Goal: Transaction & Acquisition: Purchase product/service

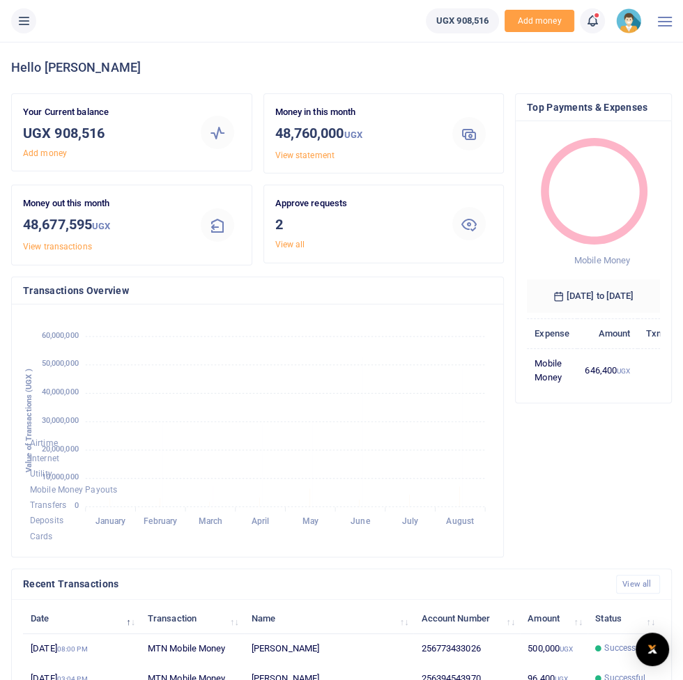
click at [22, 24] on icon at bounding box center [24, 20] width 14 height 15
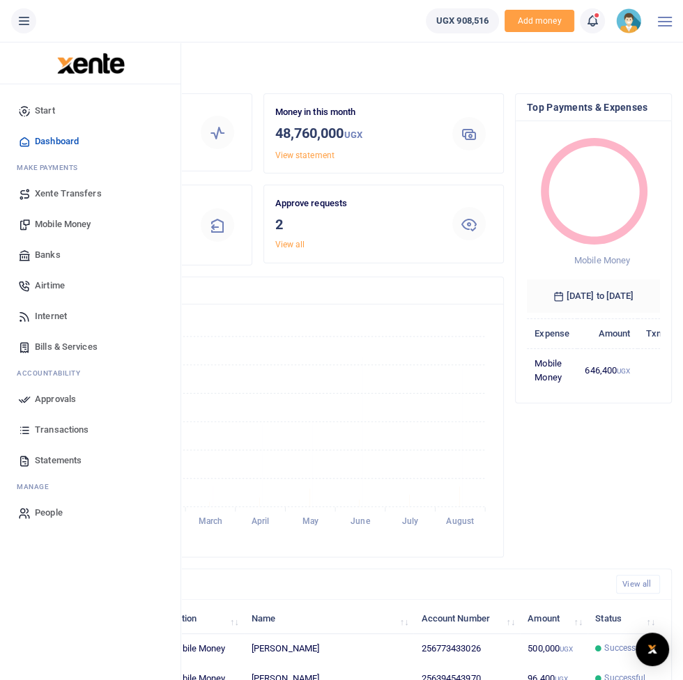
click at [80, 222] on span "Mobile Money" at bounding box center [63, 224] width 56 height 14
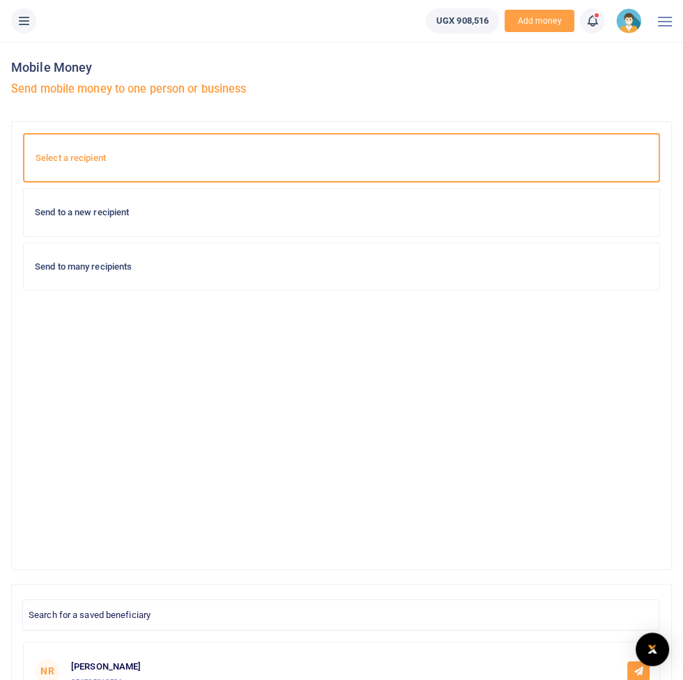
click at [15, 17] on button at bounding box center [23, 20] width 25 height 25
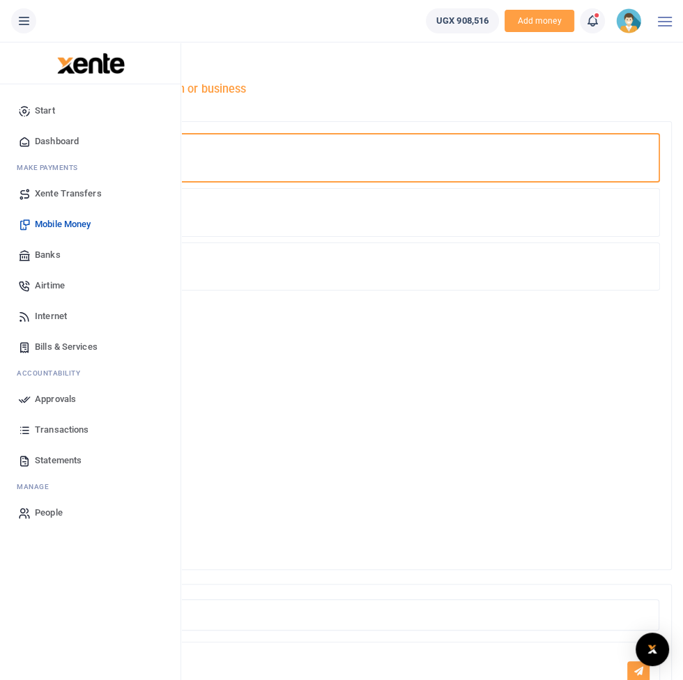
click at [83, 422] on link "Transactions" at bounding box center [90, 430] width 158 height 31
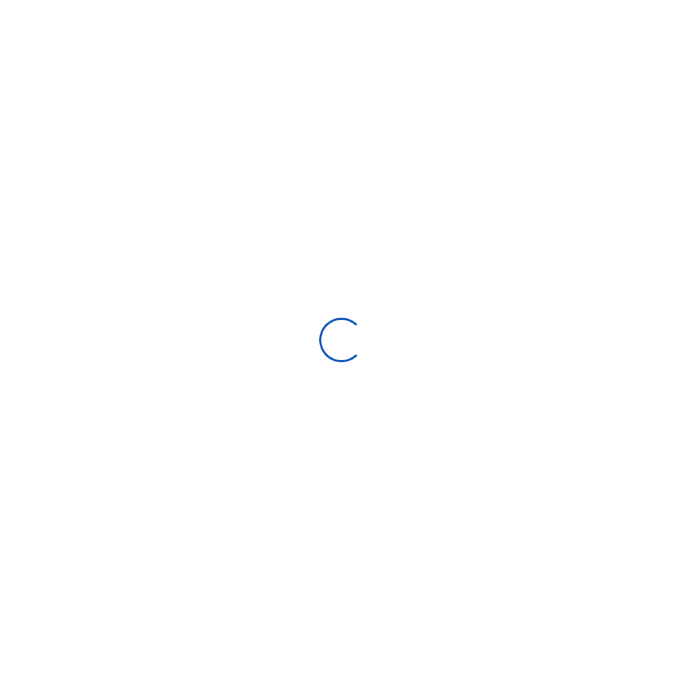
select select
type input "07/30/2025 - 08/28/2025"
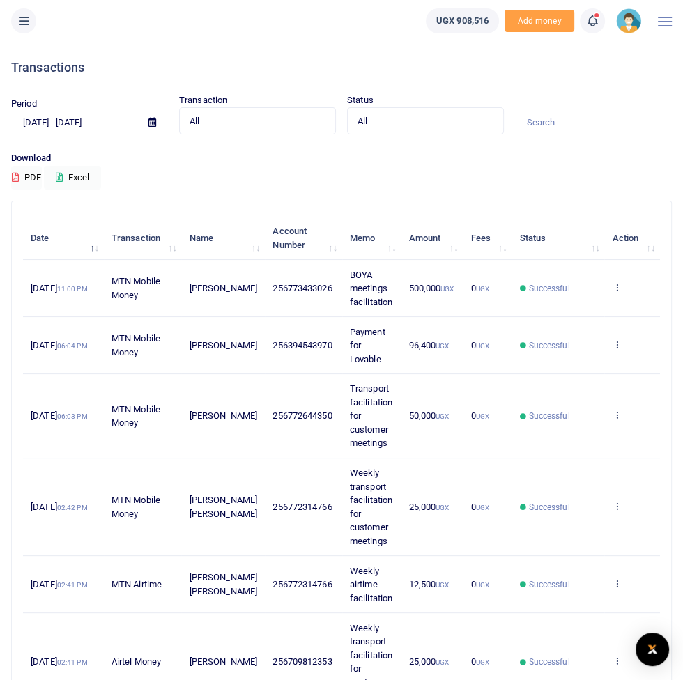
click at [33, 24] on button at bounding box center [23, 20] width 25 height 25
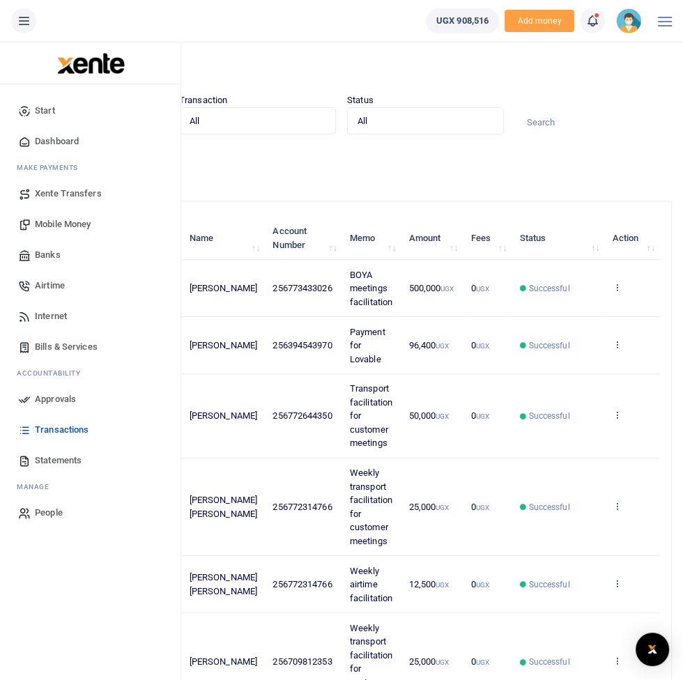
click at [74, 218] on span "Mobile Money" at bounding box center [63, 224] width 56 height 14
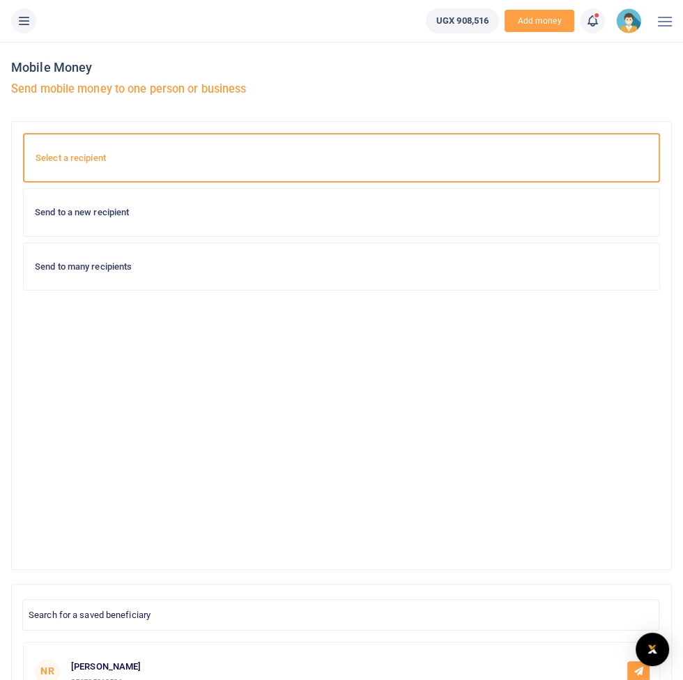
click at [196, 218] on div "Send to a new recipient" at bounding box center [341, 212] width 635 height 47
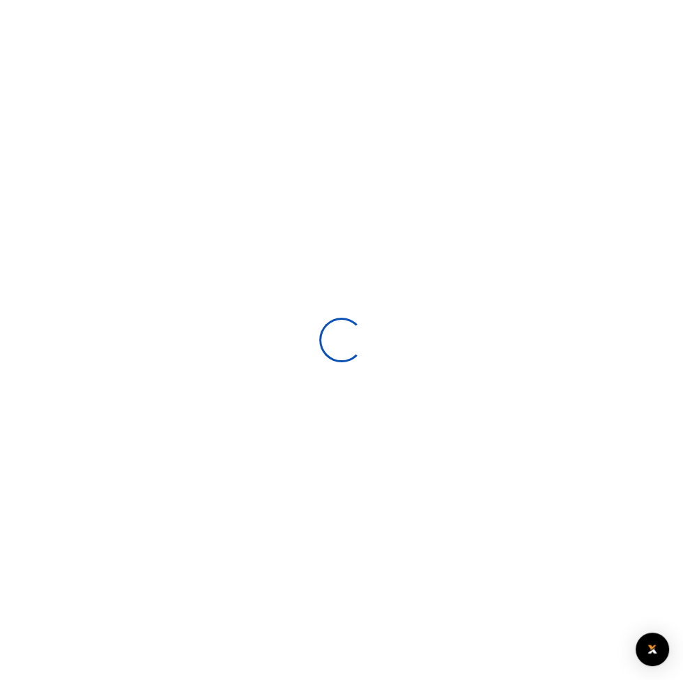
select select
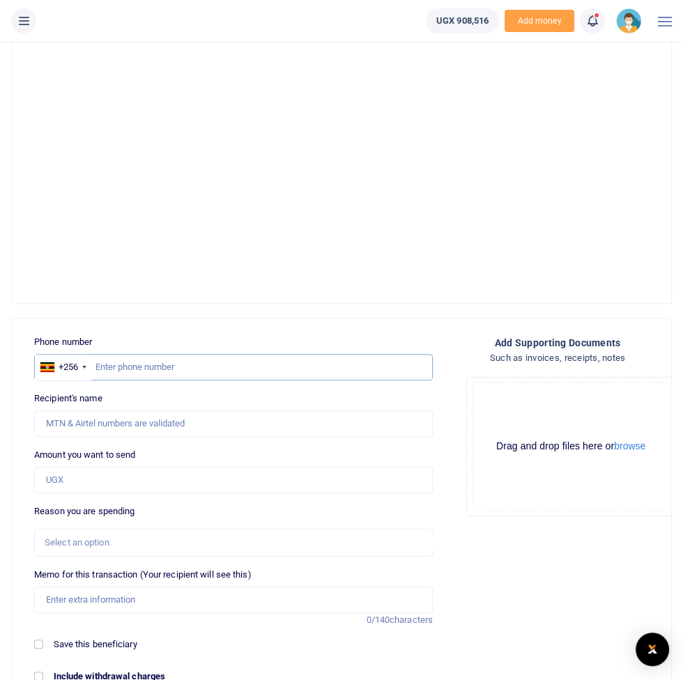
click at [226, 362] on input "text" at bounding box center [233, 367] width 399 height 26
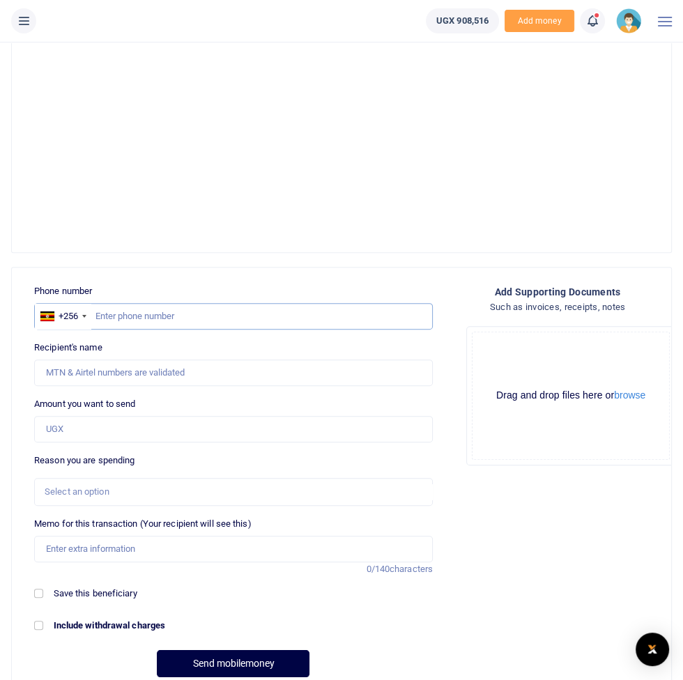
scroll to position [325, 0]
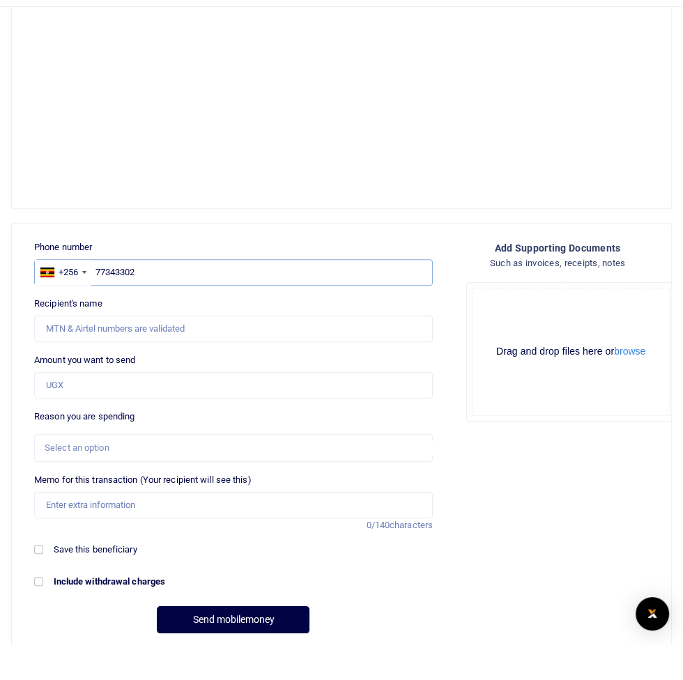
type input "773433026"
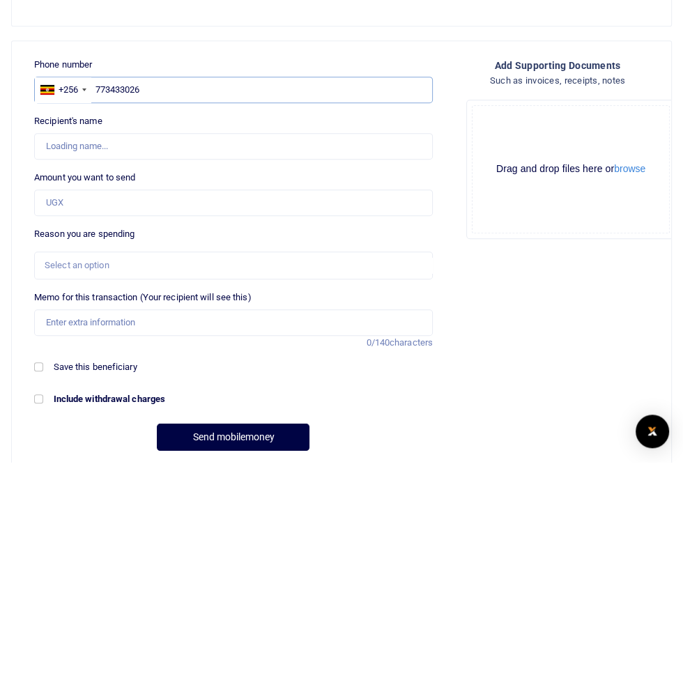
type input "Francis Nkurunungi"
type input "773433026"
click at [280, 423] on input "Amount you want to send" at bounding box center [233, 421] width 399 height 26
type input "500,000"
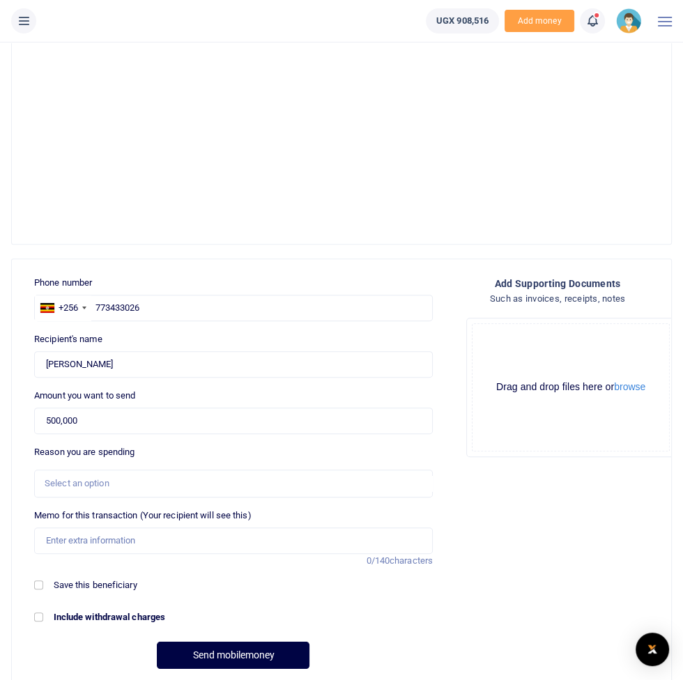
click at [213, 477] on div "Select an option" at bounding box center [229, 484] width 368 height 14
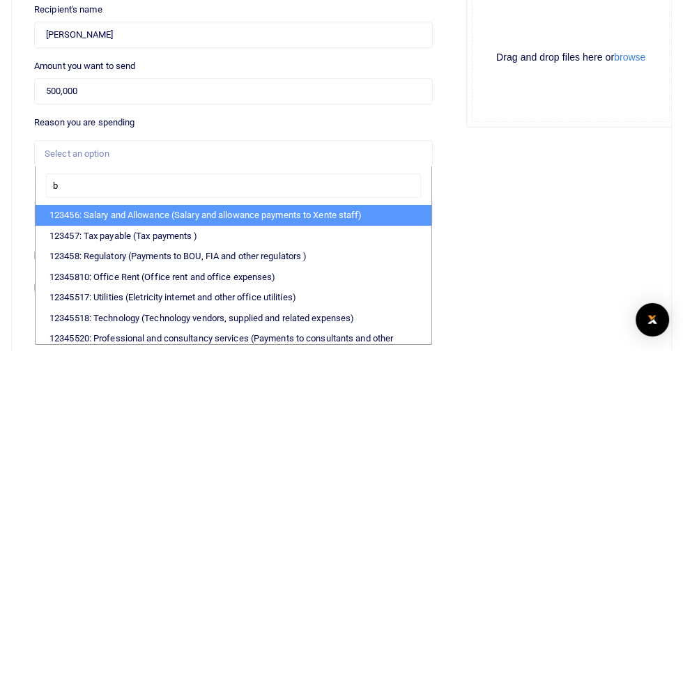
type input "bu"
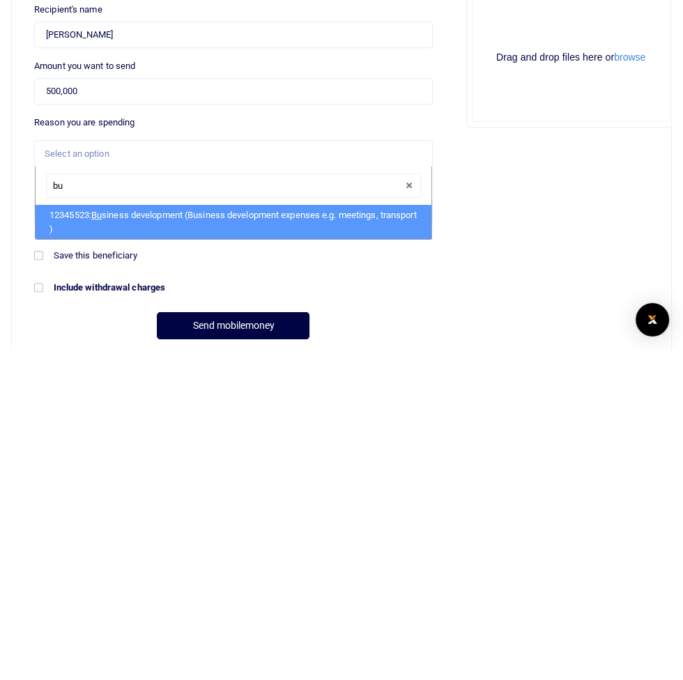
click at [300, 551] on li "12345523: Bu siness development (Business development expenses e.g. meetings, t…" at bounding box center [234, 551] width 396 height 34
select select "15"
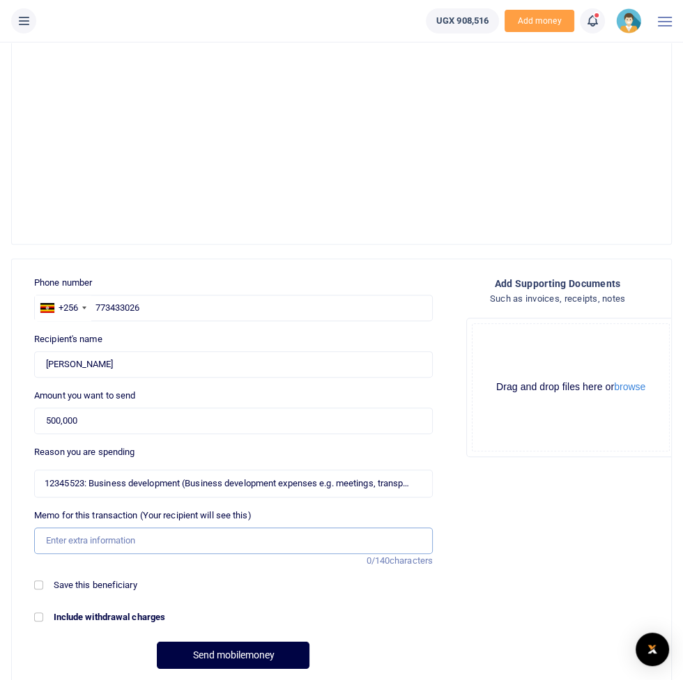
click at [244, 539] on input "Memo for this transaction (Your recipient will see this)" at bounding box center [233, 540] width 399 height 26
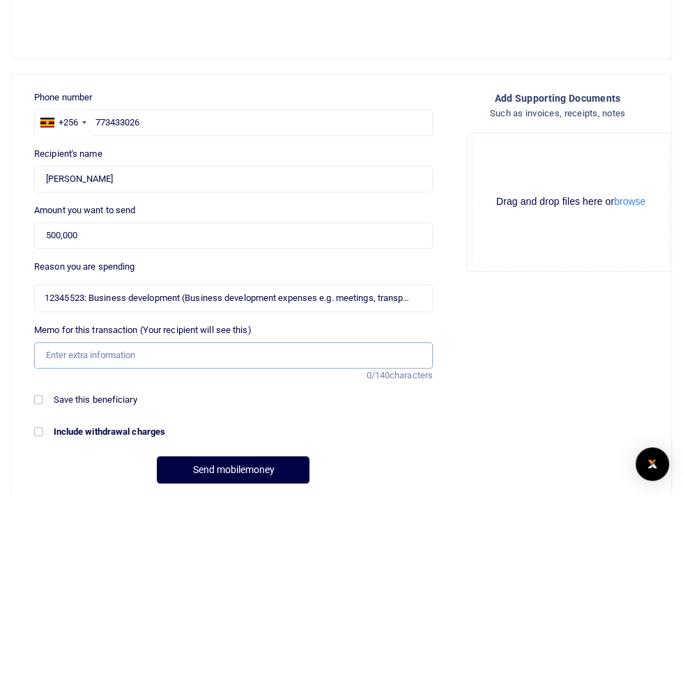
scroll to position [336, 0]
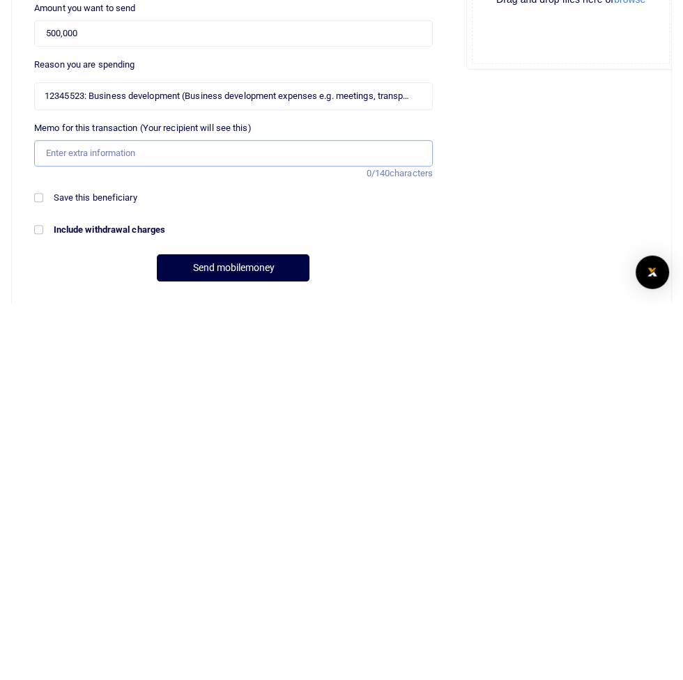
type input "Customer meetings facilitation"
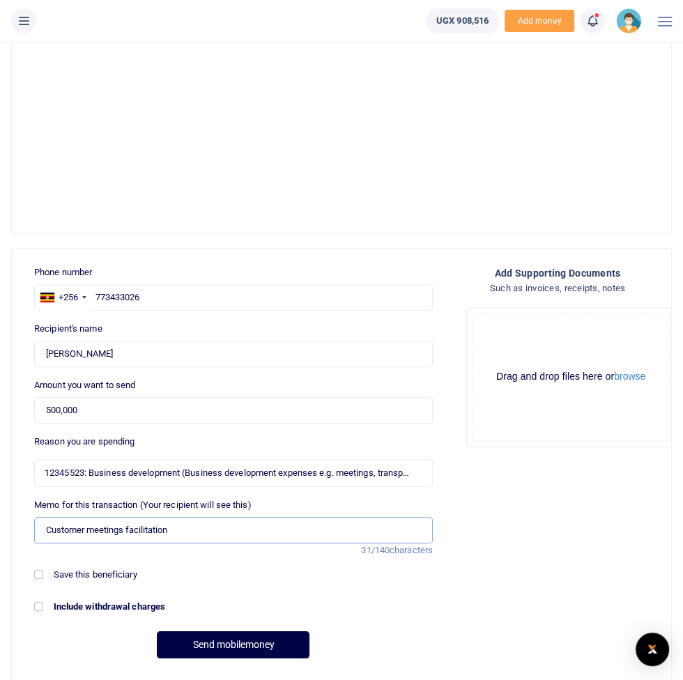
scroll to position [400, 0]
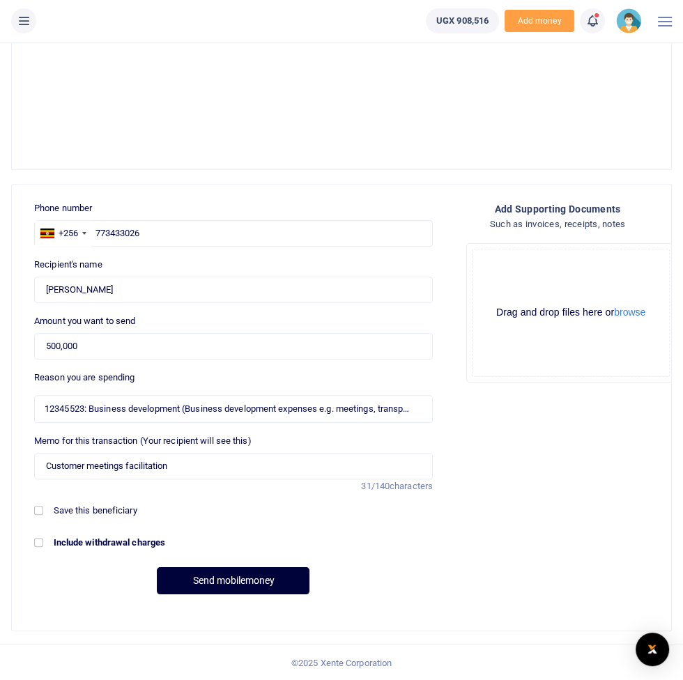
click at [274, 569] on button "Send mobilemoney" at bounding box center [233, 580] width 153 height 27
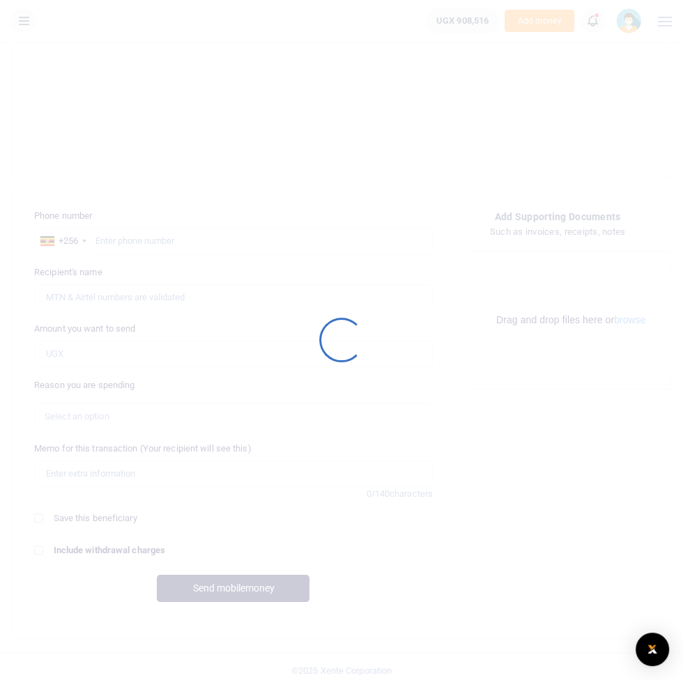
scroll to position [400, 0]
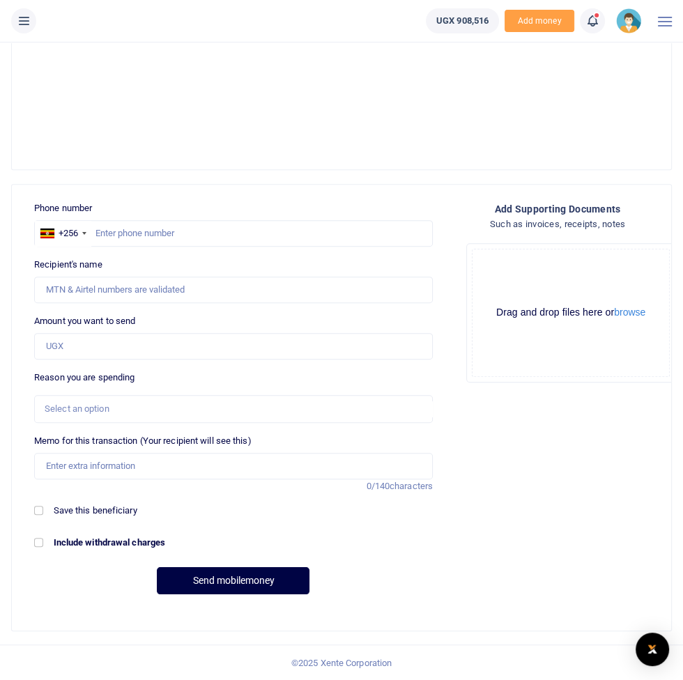
click at [34, 20] on button at bounding box center [23, 20] width 25 height 25
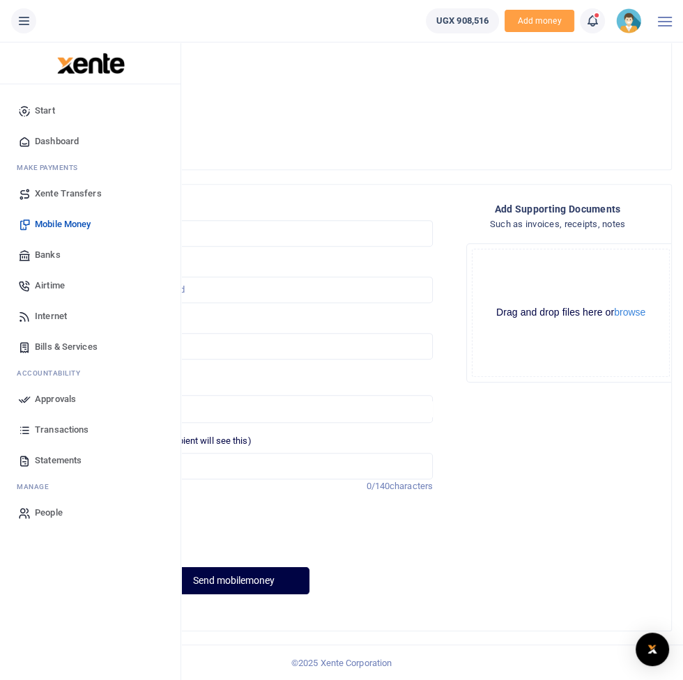
click at [75, 399] on span "Approvals" at bounding box center [55, 399] width 41 height 14
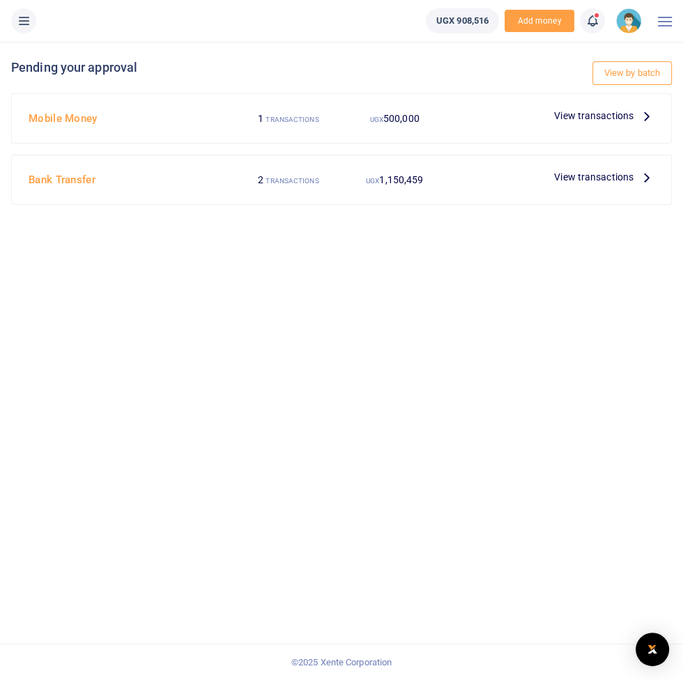
click at [610, 117] on span "View transactions" at bounding box center [593, 115] width 79 height 15
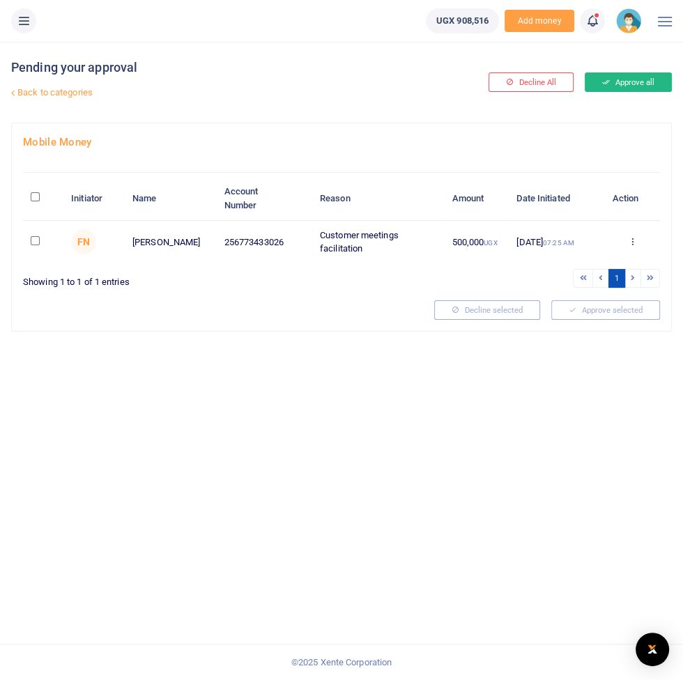
click at [634, 84] on button "Approve all" at bounding box center [628, 82] width 87 height 20
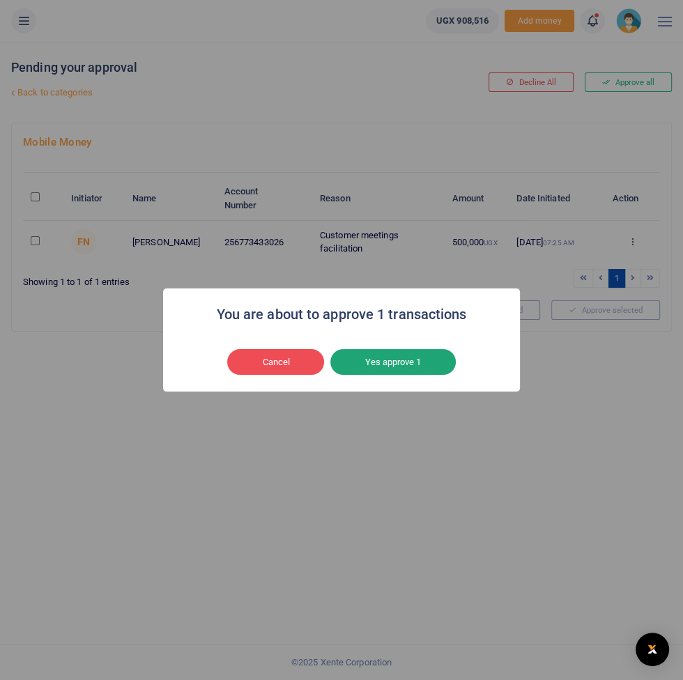
click at [418, 362] on button "Yes approve 1" at bounding box center [392, 362] width 125 height 26
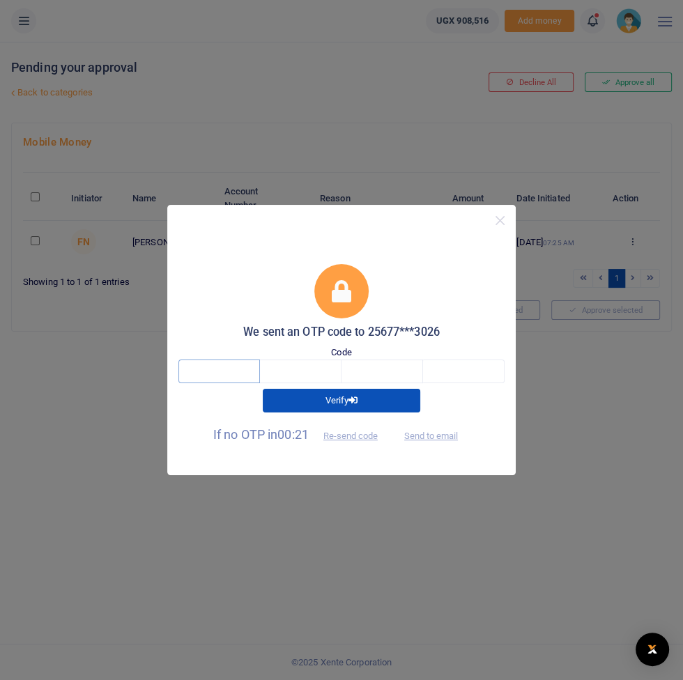
click at [225, 362] on input "text" at bounding box center [219, 372] width 82 height 24
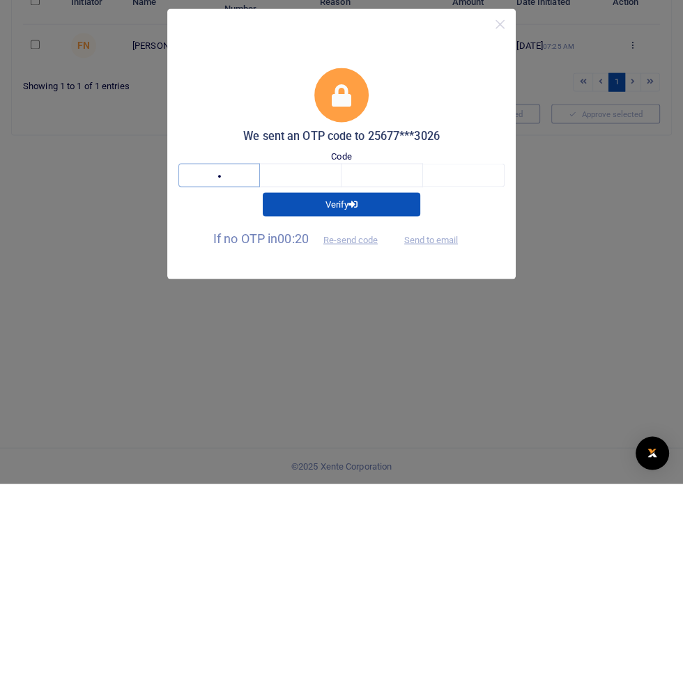
type input "4"
type input "7"
type input "5"
type input "8"
